Goal: Task Accomplishment & Management: Use online tool/utility

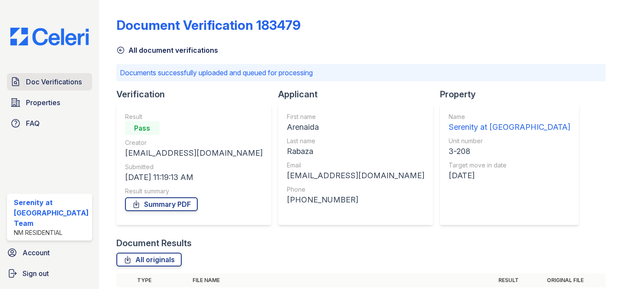
click at [43, 83] on span "Doc Verifications" at bounding box center [54, 82] width 56 height 10
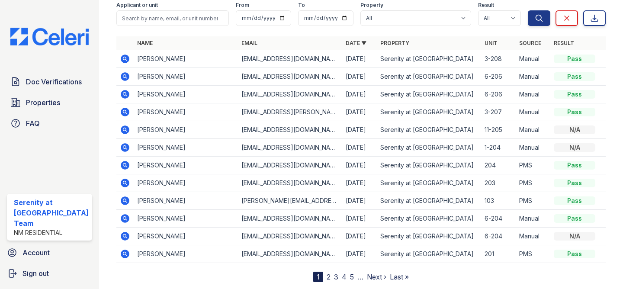
scroll to position [38, 0]
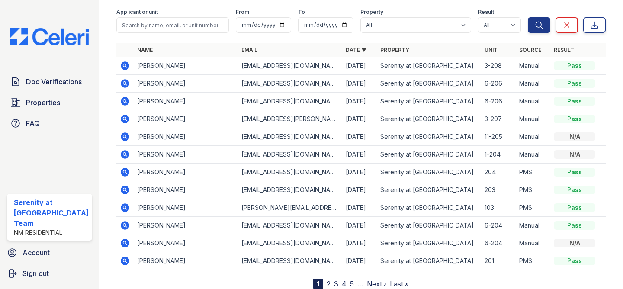
click at [120, 137] on icon at bounding box center [125, 136] width 10 height 10
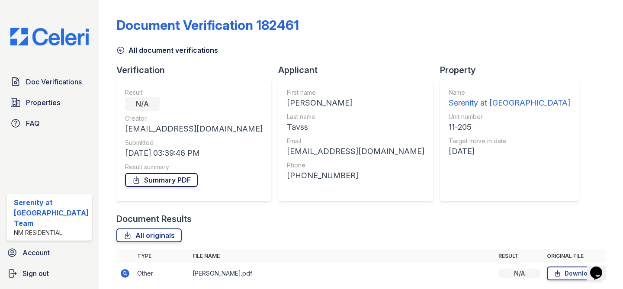
click at [169, 177] on link "Summary PDF" at bounding box center [161, 180] width 73 height 14
click at [62, 77] on span "Doc Verifications" at bounding box center [54, 82] width 56 height 10
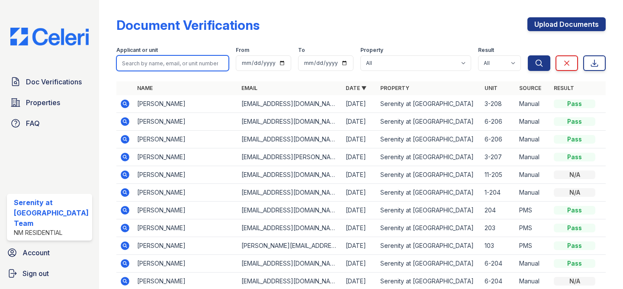
click at [182, 62] on input "search" at bounding box center [172, 63] width 112 height 16
type input "heather"
click at [527, 55] on button "Search" at bounding box center [538, 63] width 22 height 16
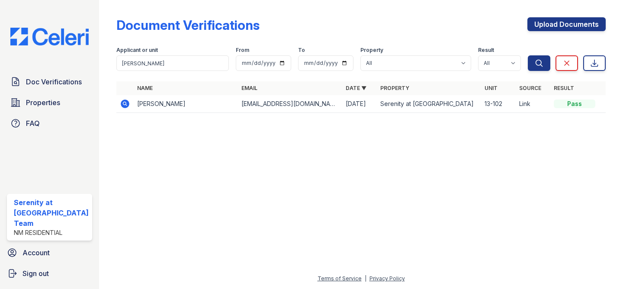
click at [123, 102] on icon at bounding box center [124, 103] width 2 height 2
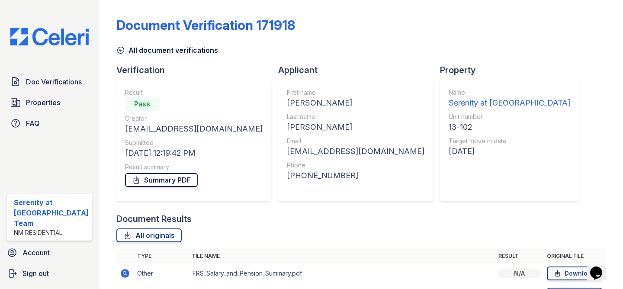
click at [171, 178] on link "Summary PDF" at bounding box center [161, 180] width 73 height 14
click at [63, 81] on span "Doc Verifications" at bounding box center [54, 82] width 56 height 10
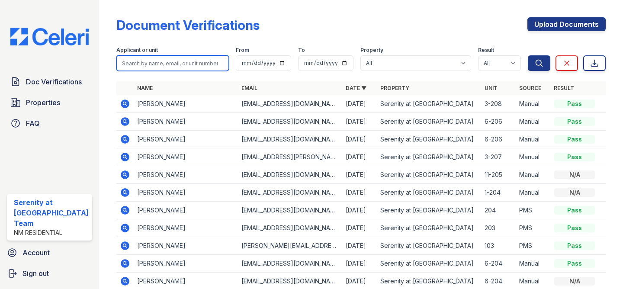
click at [212, 65] on input "search" at bounding box center [172, 63] width 112 height 16
type input "johnathan"
click at [527, 55] on button "Search" at bounding box center [538, 63] width 22 height 16
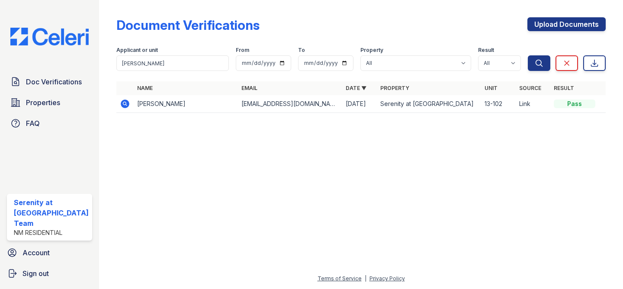
click at [121, 108] on icon at bounding box center [125, 103] width 9 height 9
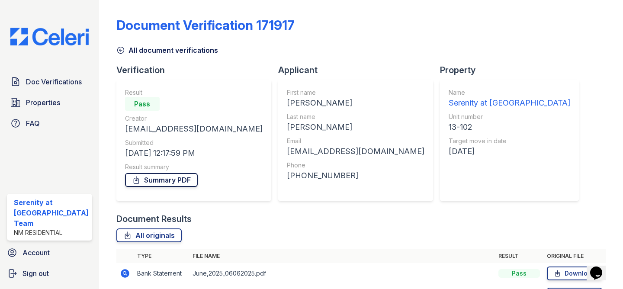
click at [175, 181] on link "Summary PDF" at bounding box center [161, 180] width 73 height 14
click at [55, 79] on span "Doc Verifications" at bounding box center [54, 82] width 56 height 10
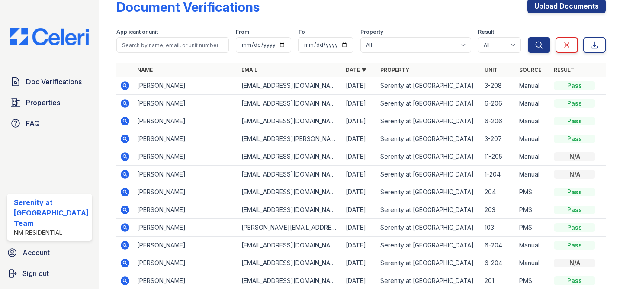
scroll to position [20, 0]
